Goal: Task Accomplishment & Management: Use online tool/utility

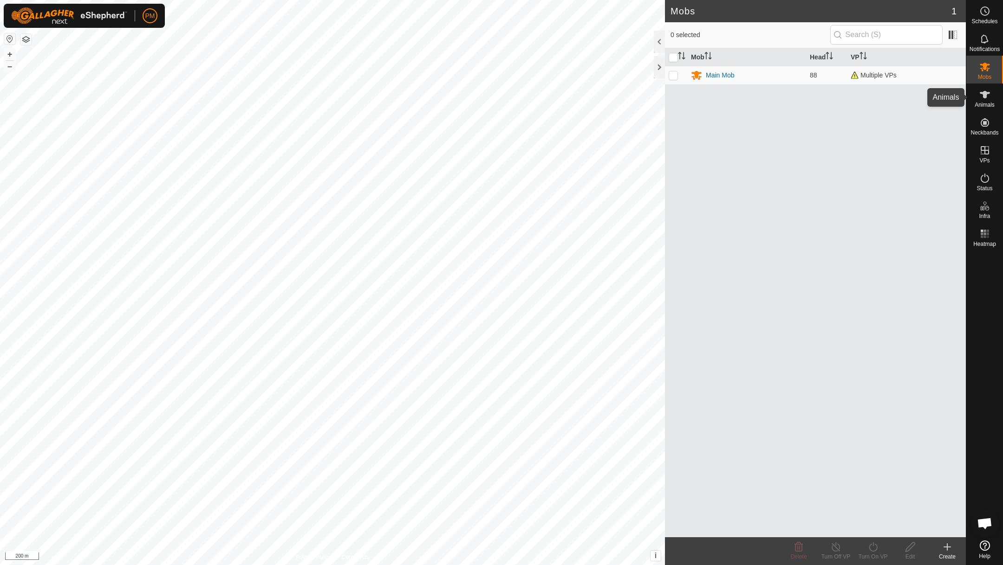
click at [983, 94] on icon at bounding box center [984, 94] width 10 height 7
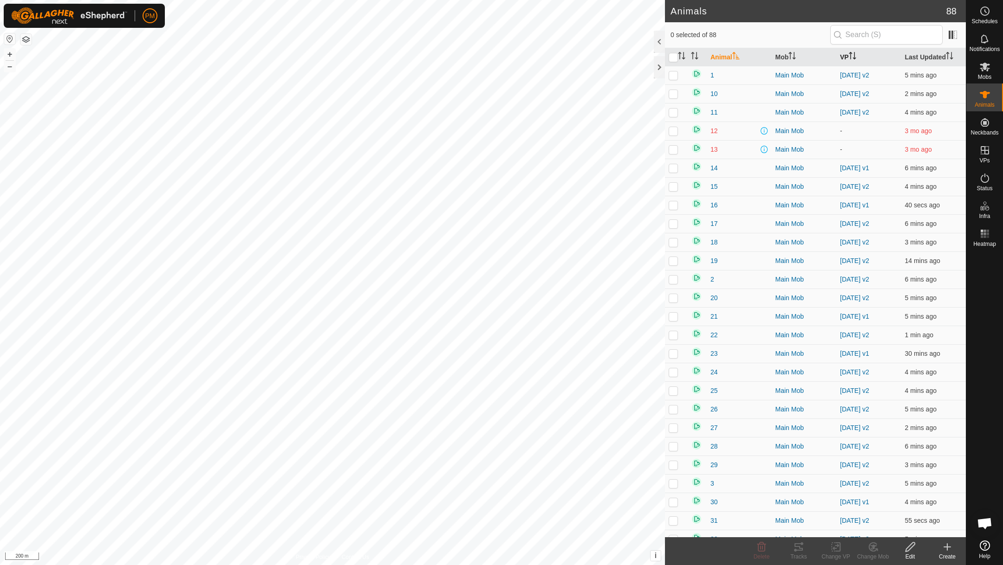
click at [845, 55] on th "VP" at bounding box center [868, 57] width 65 height 18
click at [845, 59] on th "VP" at bounding box center [868, 57] width 65 height 18
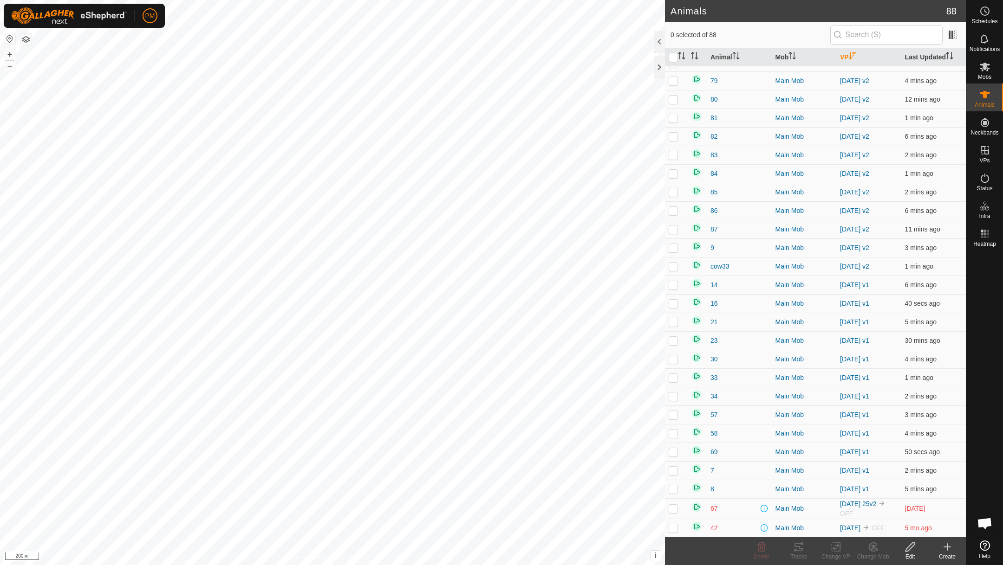
scroll to position [1174, 0]
click at [673, 355] on p-checkbox at bounding box center [672, 358] width 9 height 7
checkbox input "true"
click at [672, 262] on p-checkbox at bounding box center [672, 265] width 9 height 7
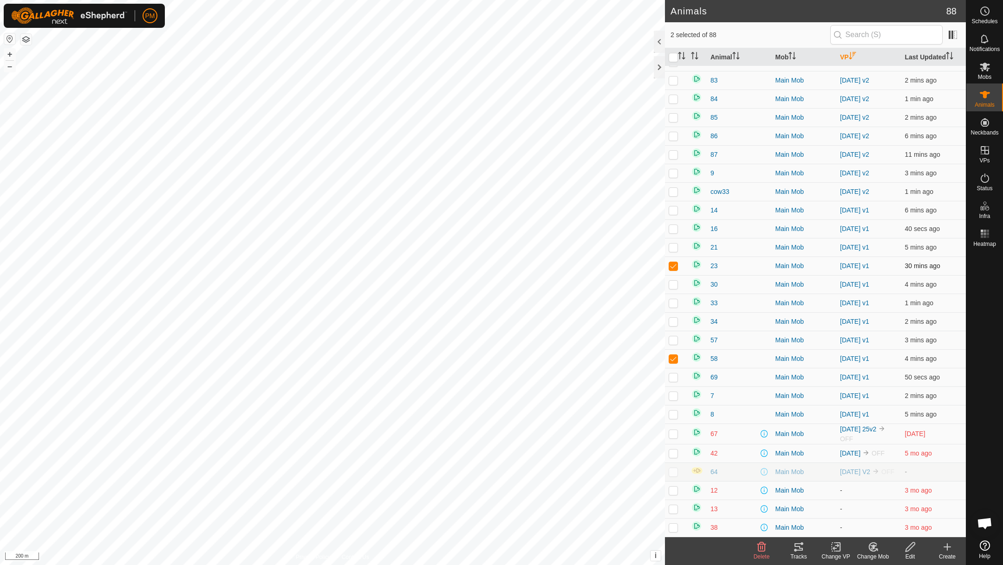
checkbox input "false"
click at [674, 356] on p-checkbox at bounding box center [672, 358] width 9 height 7
checkbox input "false"
click at [673, 207] on p-checkbox at bounding box center [672, 210] width 9 height 7
checkbox input "true"
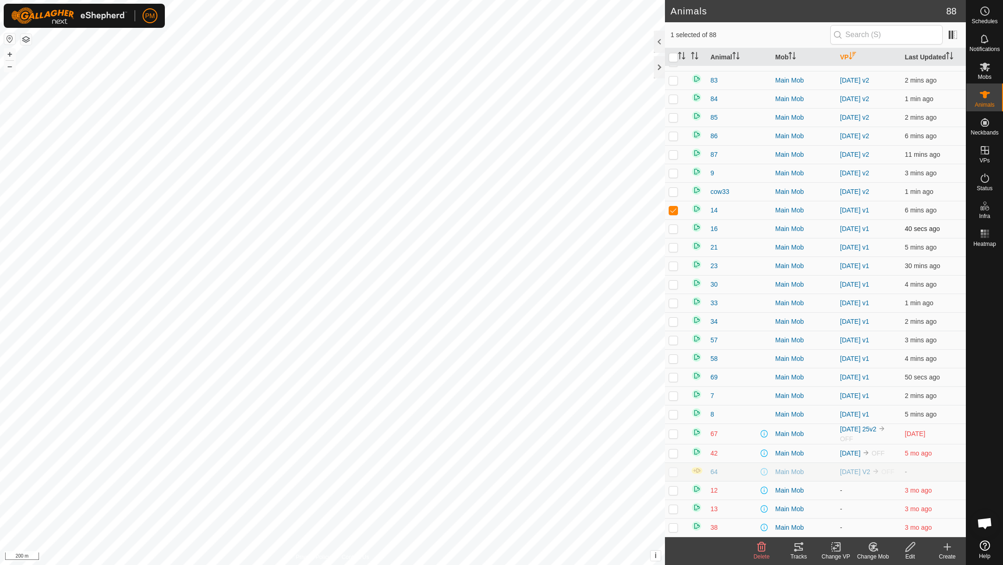
click at [673, 225] on p-checkbox at bounding box center [672, 228] width 9 height 7
checkbox input "true"
click at [672, 244] on p-checkbox at bounding box center [672, 247] width 9 height 7
checkbox input "true"
click at [671, 281] on p-checkbox at bounding box center [672, 284] width 9 height 7
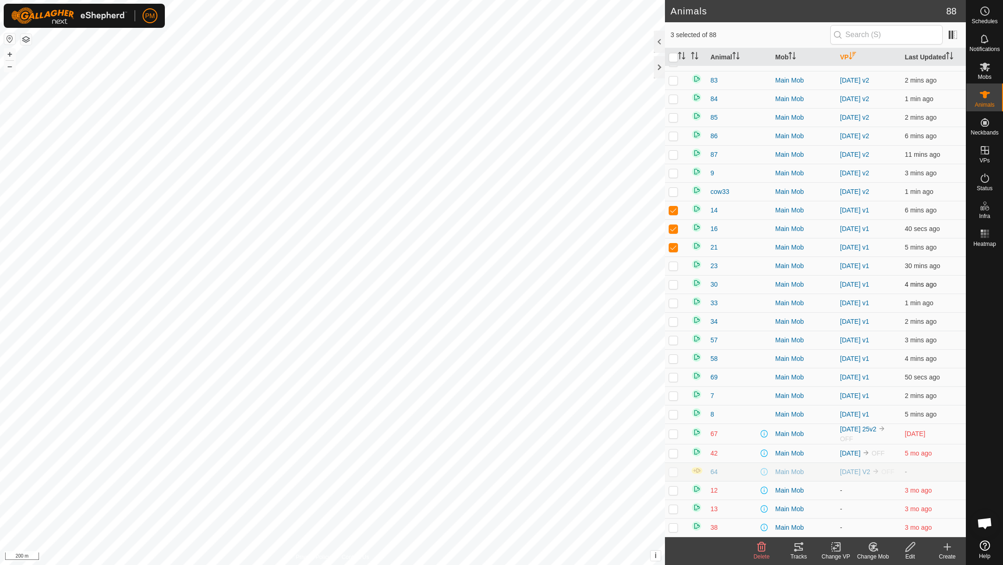
checkbox input "true"
click at [671, 301] on p-checkbox at bounding box center [672, 302] width 9 height 7
checkbox input "true"
click at [672, 318] on p-checkbox at bounding box center [672, 321] width 9 height 7
checkbox input "true"
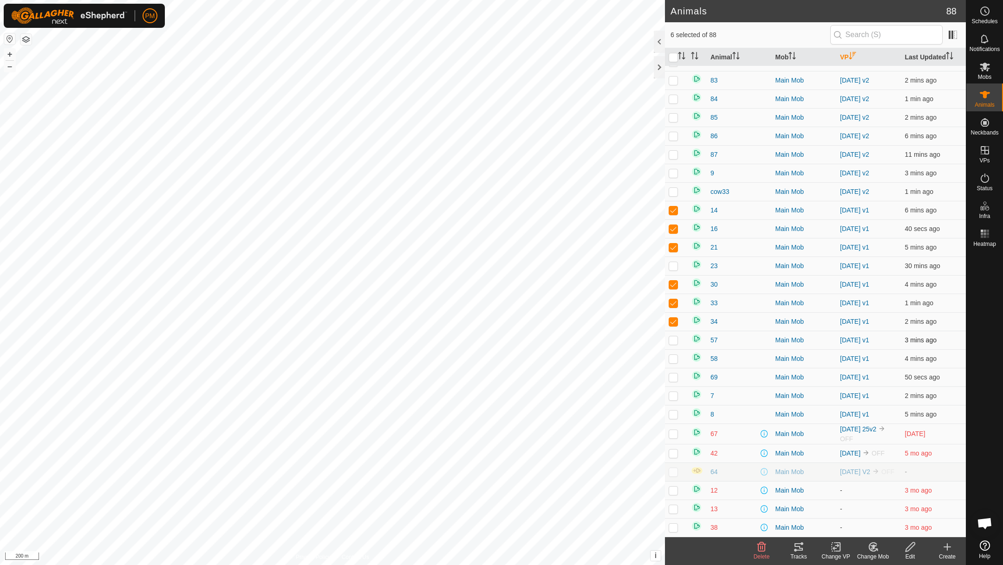
click at [673, 336] on p-checkbox at bounding box center [672, 339] width 9 height 7
checkbox input "true"
click at [674, 356] on p-checkbox at bounding box center [672, 358] width 9 height 7
checkbox input "false"
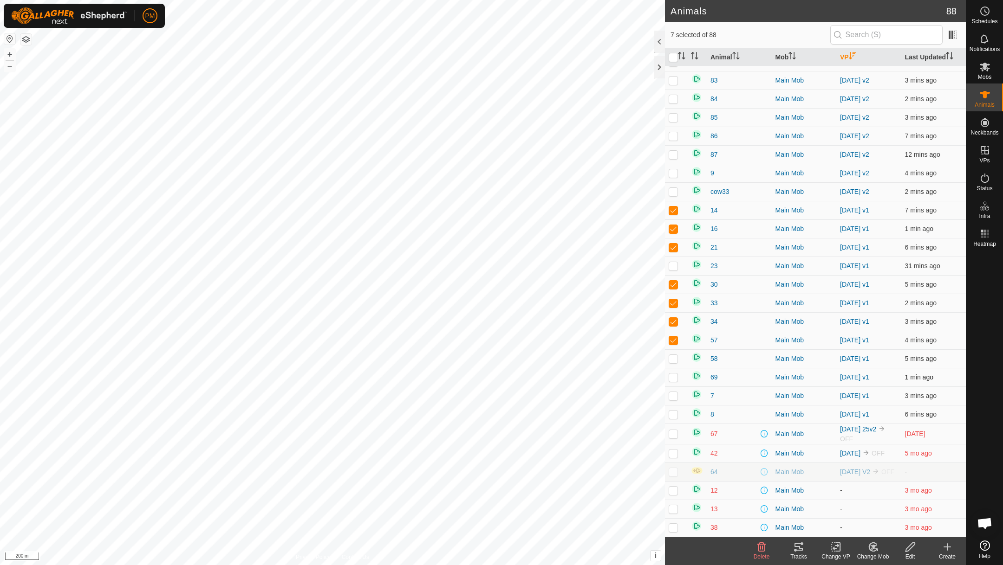
click at [672, 374] on p-checkbox at bounding box center [672, 377] width 9 height 7
checkbox input "true"
click at [672, 392] on p-checkbox at bounding box center [672, 395] width 9 height 7
checkbox input "true"
click at [673, 412] on p-checkbox at bounding box center [672, 414] width 9 height 7
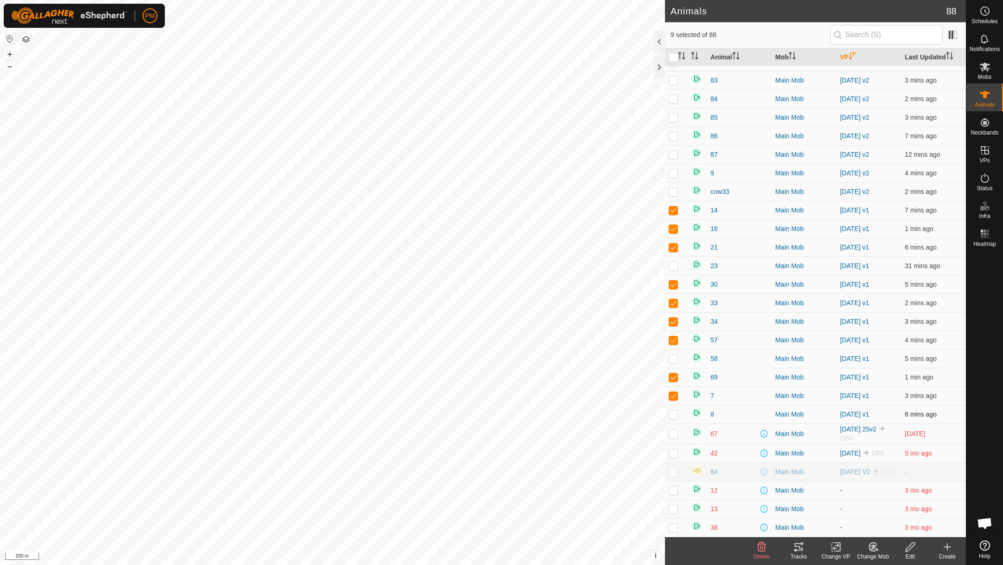
checkbox input "true"
click at [834, 545] on icon at bounding box center [836, 547] width 12 height 11
click at [847, 502] on link "Choose VP..." at bounding box center [863, 507] width 92 height 19
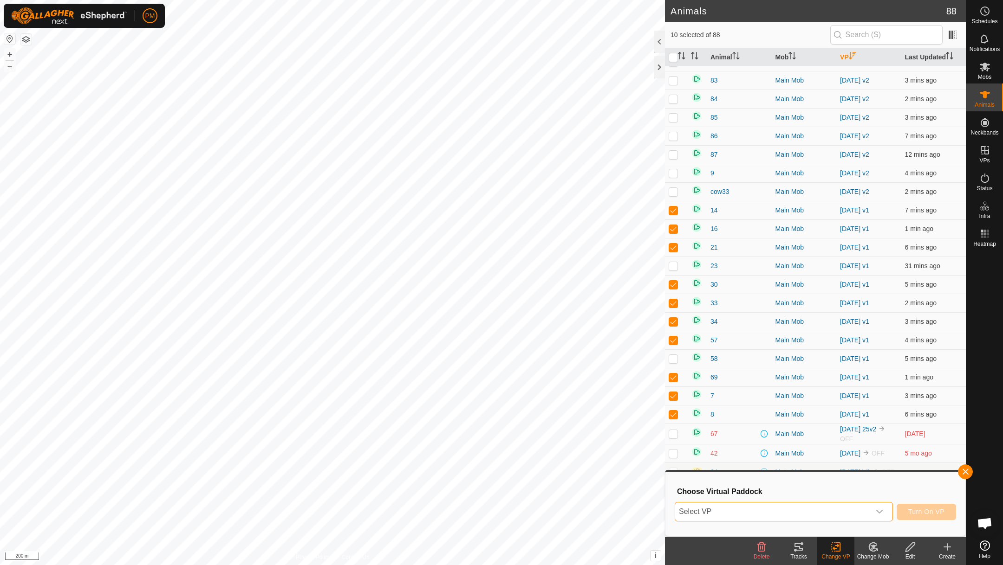
click at [763, 513] on span "Select VP" at bounding box center [772, 512] width 195 height 19
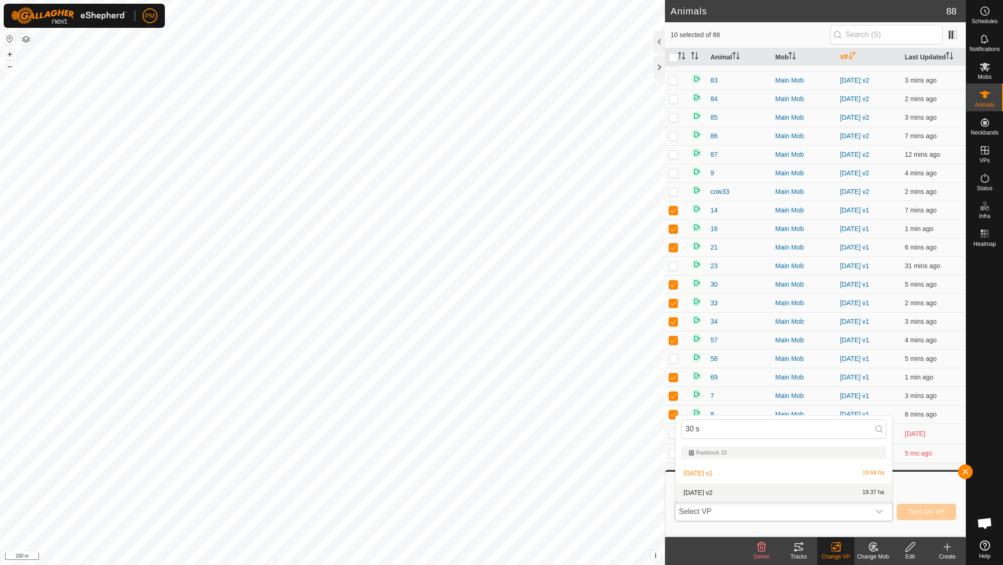
type input "30 s"
click at [704, 491] on li "[DATE] v2 19.37 ha" at bounding box center [783, 493] width 216 height 19
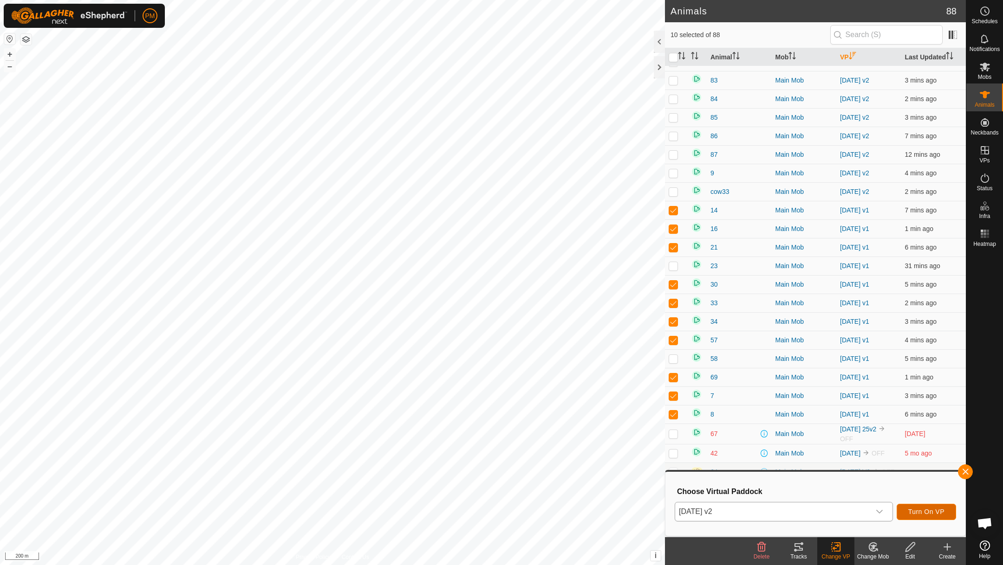
click at [926, 508] on span "Turn On VP" at bounding box center [926, 511] width 36 height 7
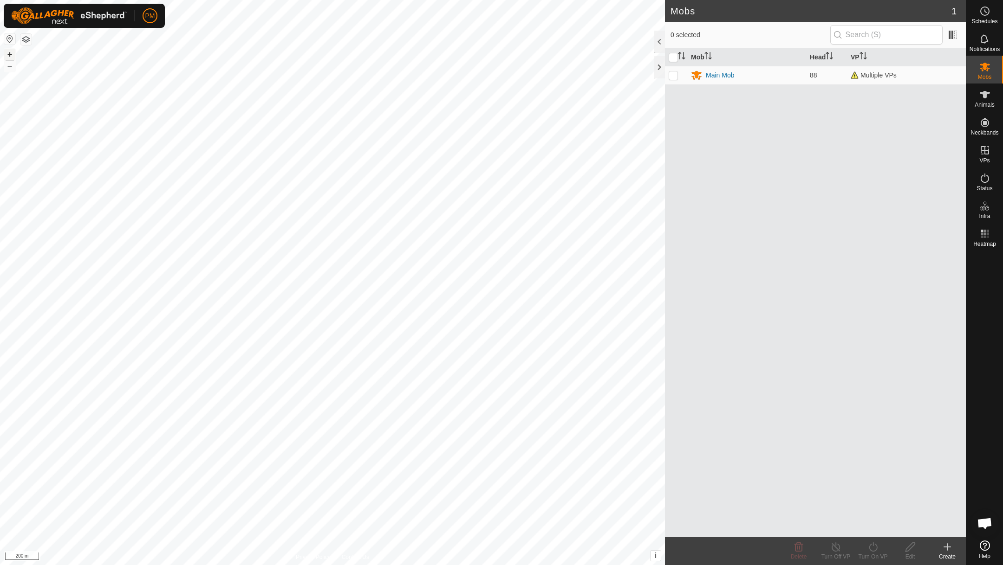
click at [10, 54] on button "+" at bounding box center [9, 54] width 11 height 11
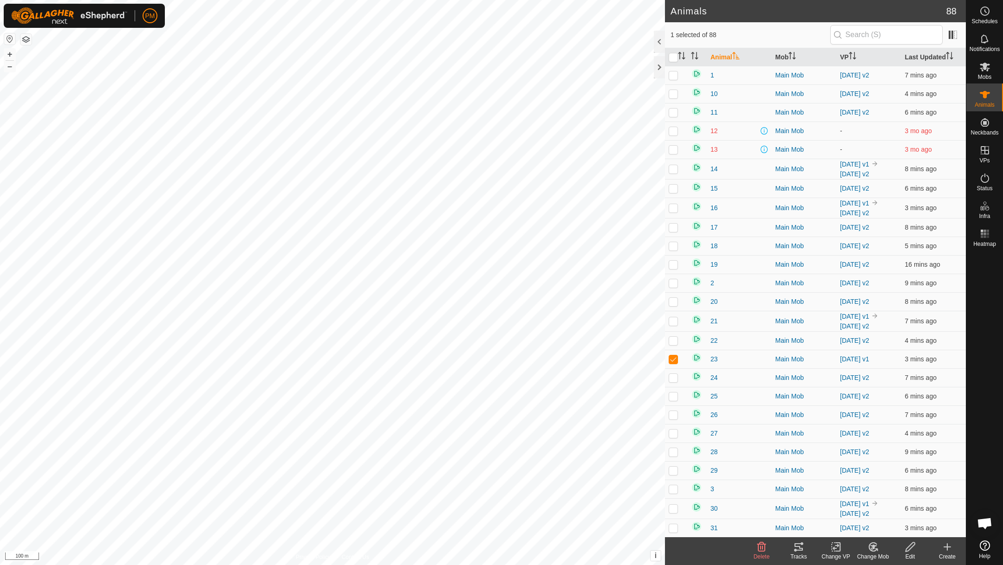
click at [800, 551] on icon at bounding box center [798, 547] width 11 height 11
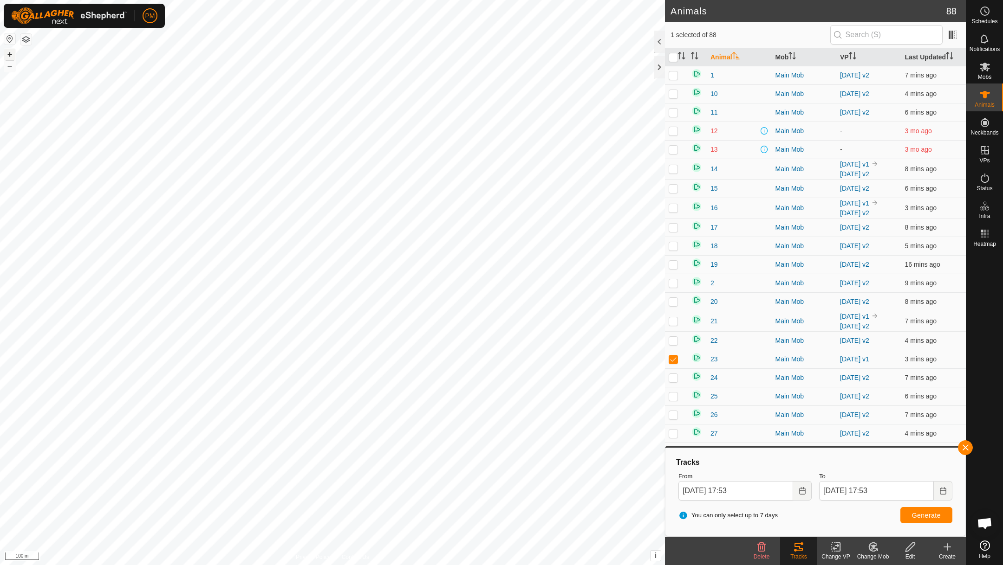
click at [11, 52] on button "+" at bounding box center [9, 54] width 11 height 11
